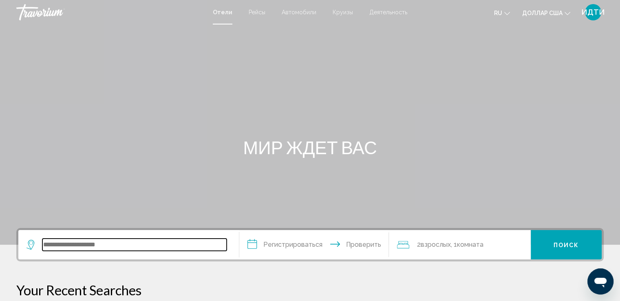
click at [54, 247] on input "Виджет поиска" at bounding box center [134, 245] width 184 height 12
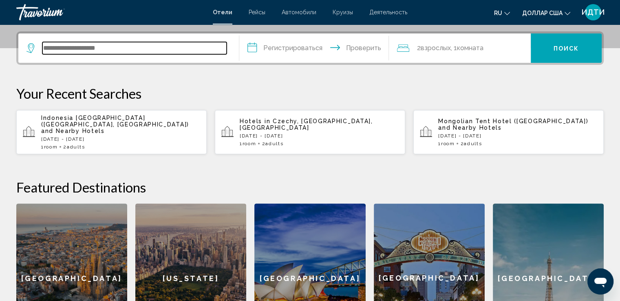
scroll to position [201, 0]
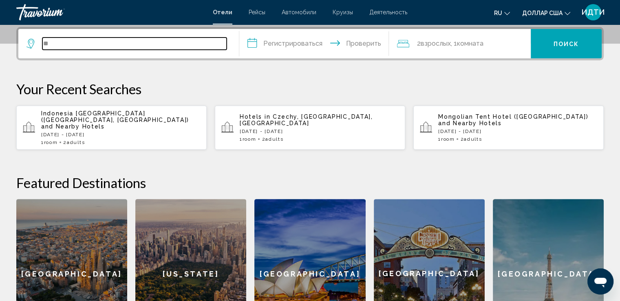
type input "*"
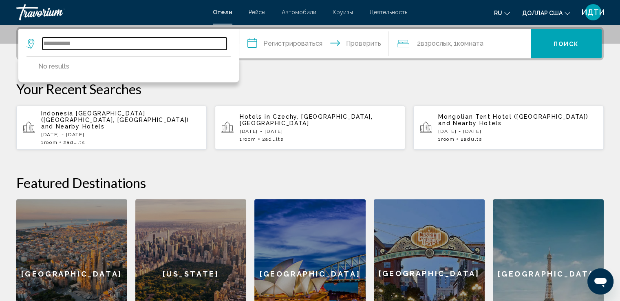
type input "**********"
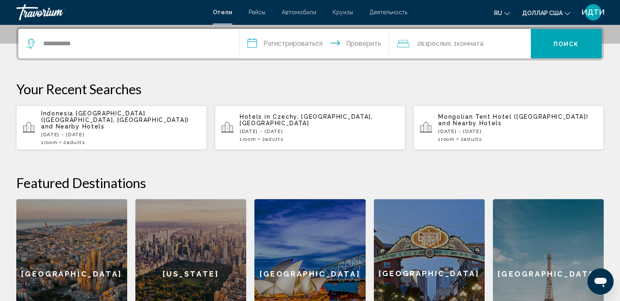
click at [295, 128] on p "[DATE] - [DATE]" at bounding box center [319, 131] width 159 height 6
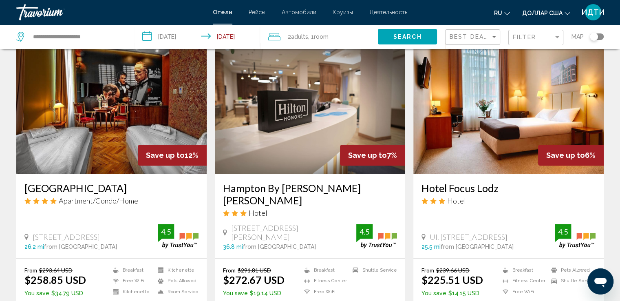
scroll to position [326, 0]
